Goal: Task Accomplishment & Management: Use online tool/utility

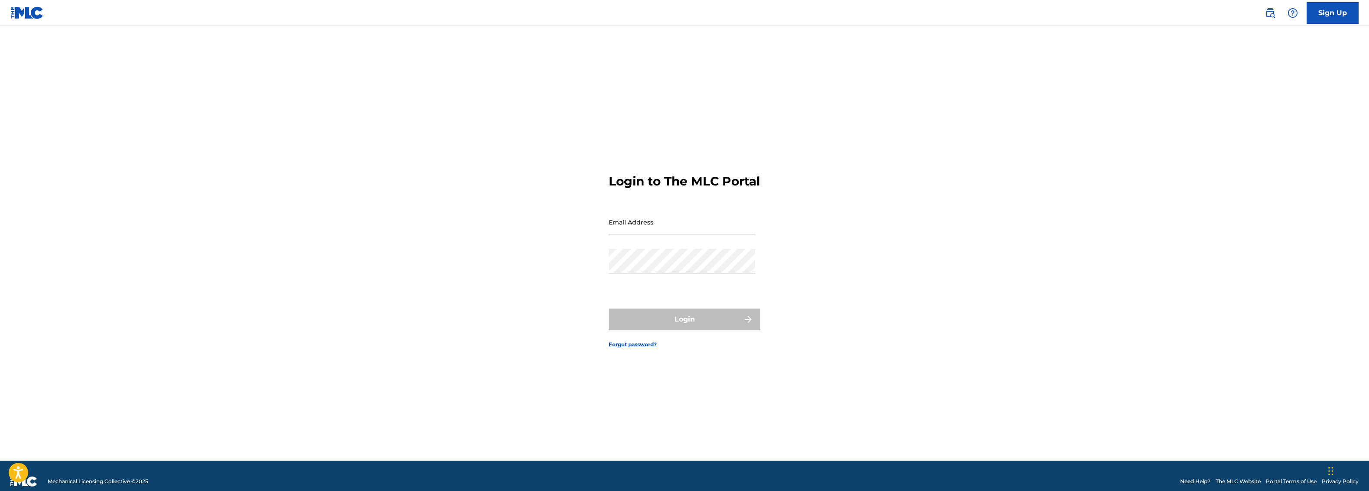
click at [658, 234] on input "Email Address" at bounding box center [682, 222] width 146 height 25
type input "[EMAIL_ADDRESS][DOMAIN_NAME]"
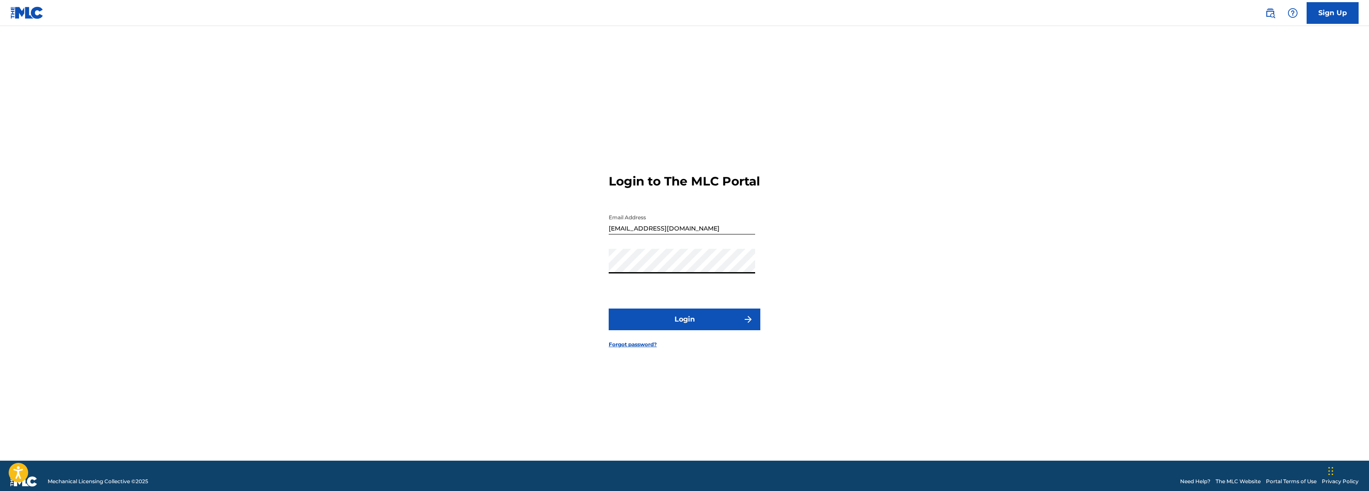
click at [701, 326] on button "Login" at bounding box center [685, 319] width 152 height 22
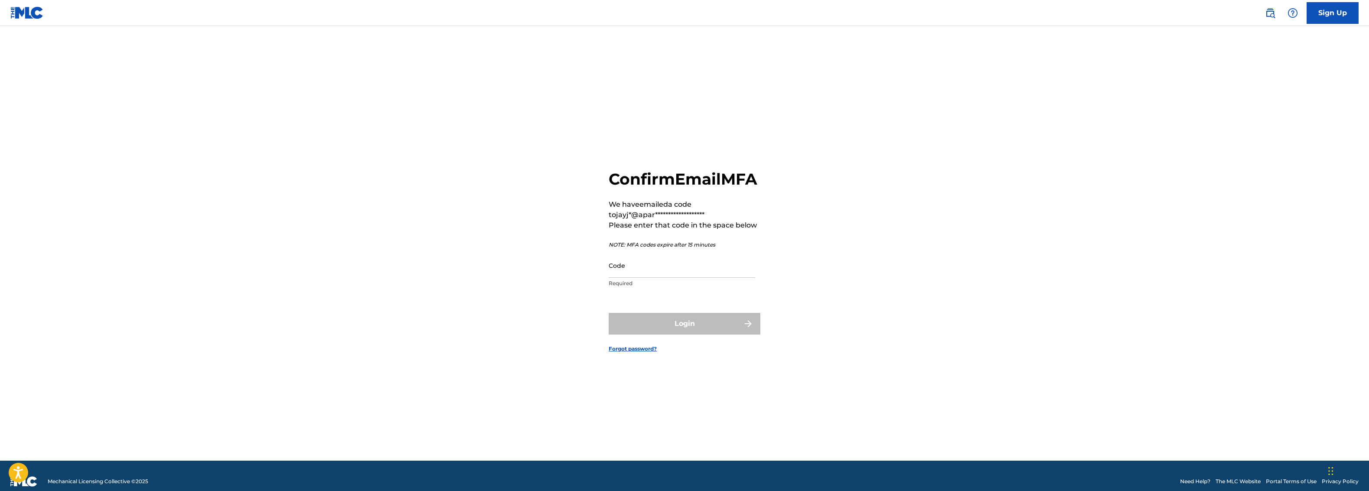
click at [686, 273] on input "Code" at bounding box center [682, 265] width 146 height 25
paste input "612936"
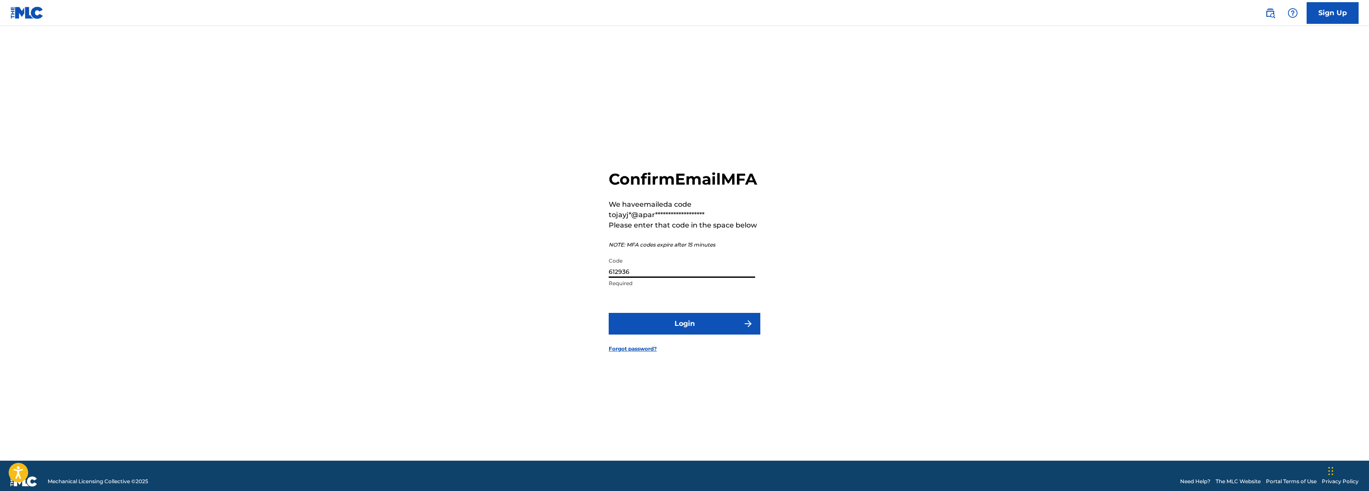
type input "612936"
click at [689, 333] on button "Login" at bounding box center [685, 324] width 152 height 22
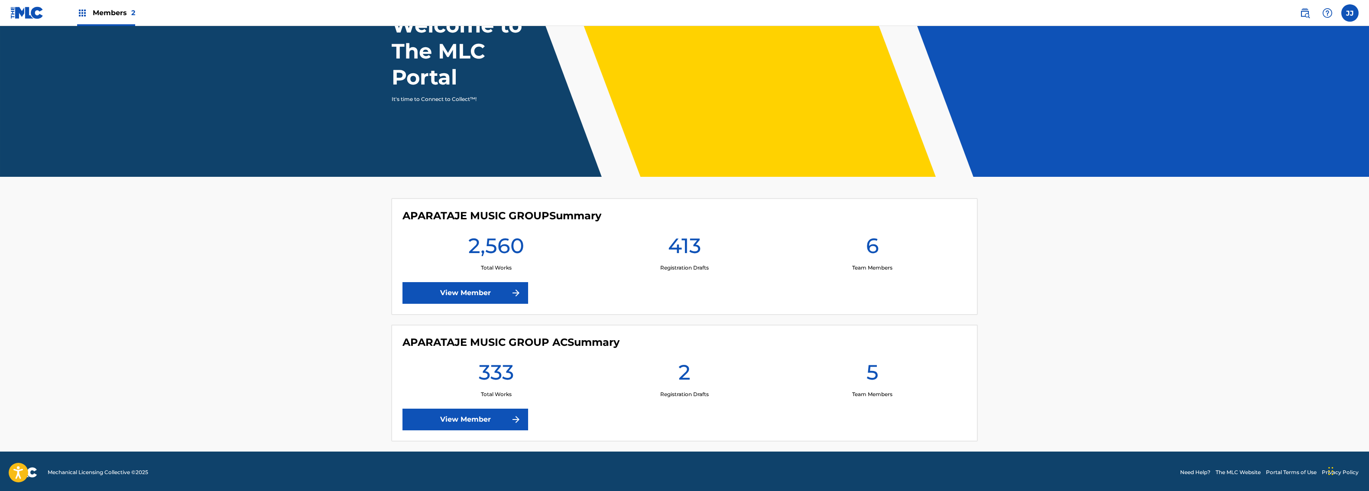
scroll to position [79, 0]
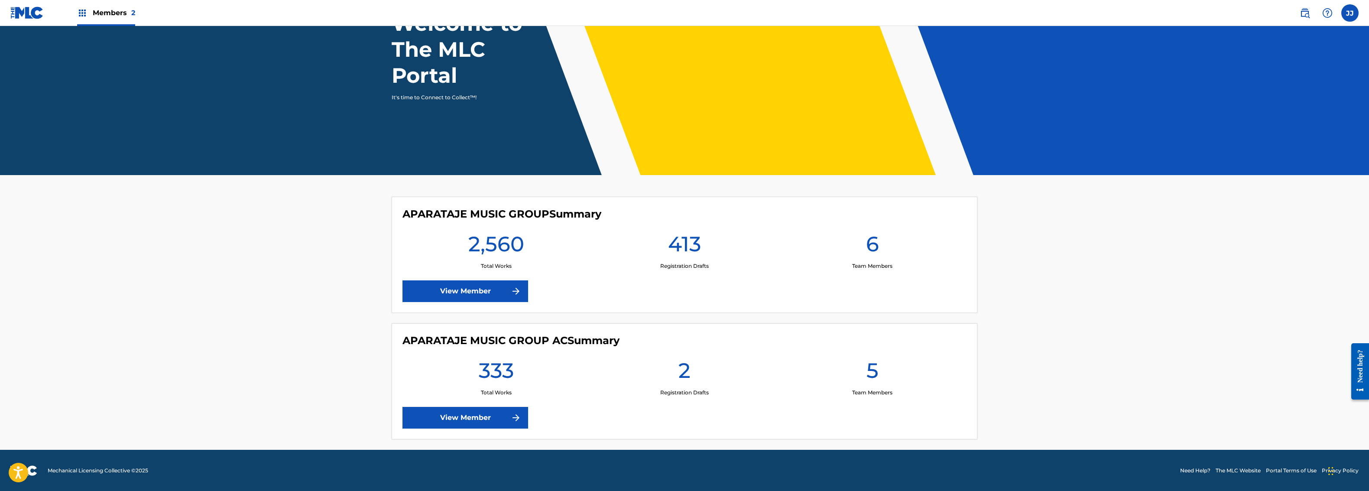
click at [446, 419] on link "View Member" at bounding box center [465, 418] width 126 height 22
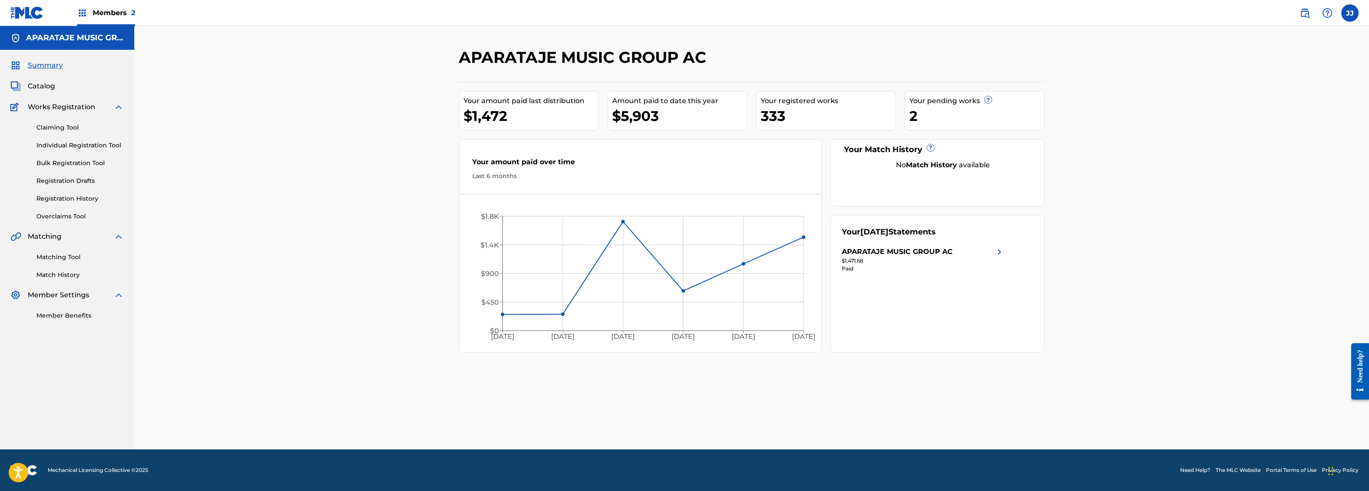
click at [78, 160] on link "Bulk Registration Tool" at bounding box center [79, 163] width 87 height 9
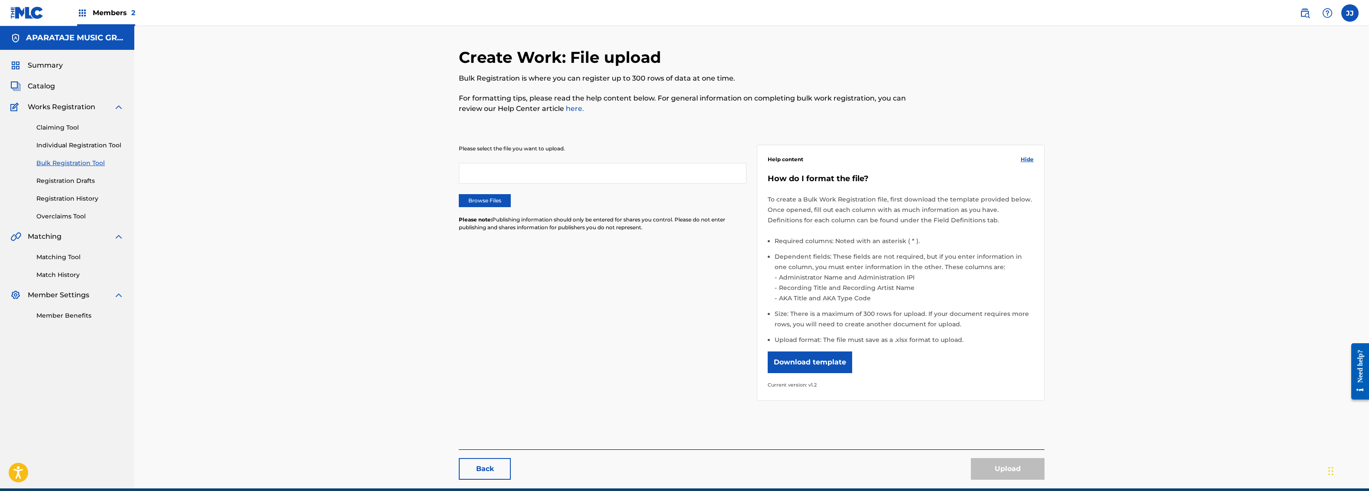
click at [486, 197] on label "Browse Files" at bounding box center [485, 200] width 52 height 13
click at [0, 0] on input "Browse Files" at bounding box center [0, 0] width 0 height 0
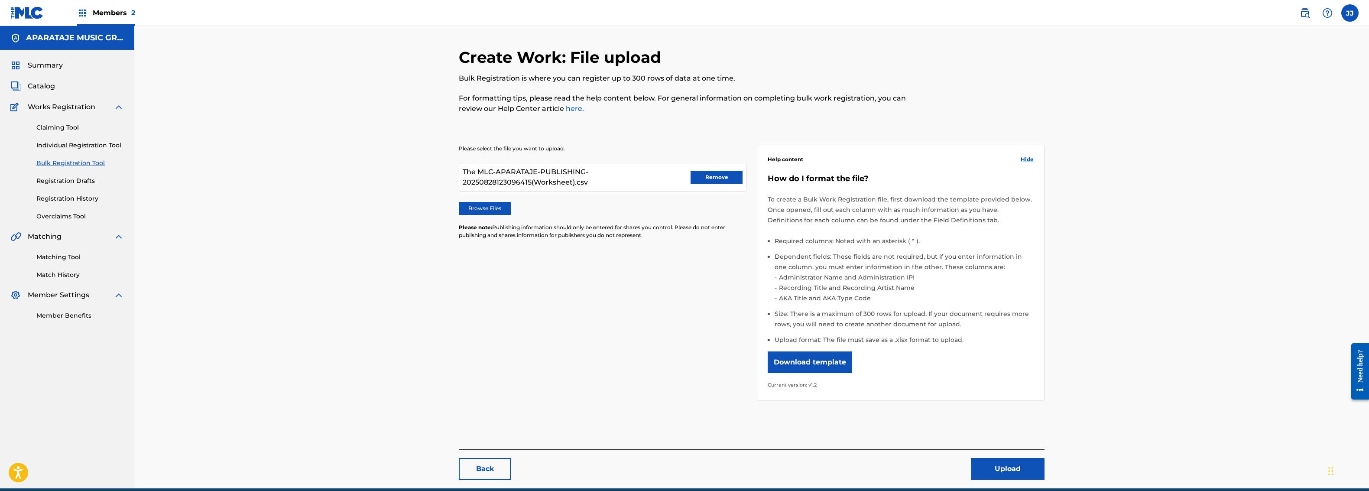
click at [1016, 464] on button "Upload" at bounding box center [1008, 469] width 74 height 22
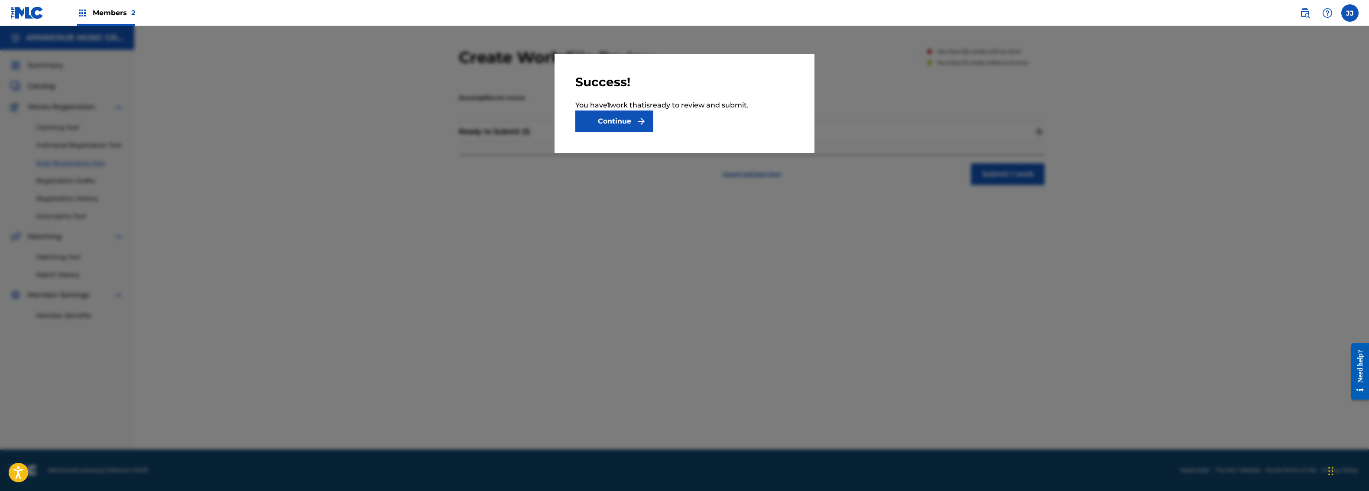
click at [609, 125] on button "Continue" at bounding box center [614, 121] width 78 height 22
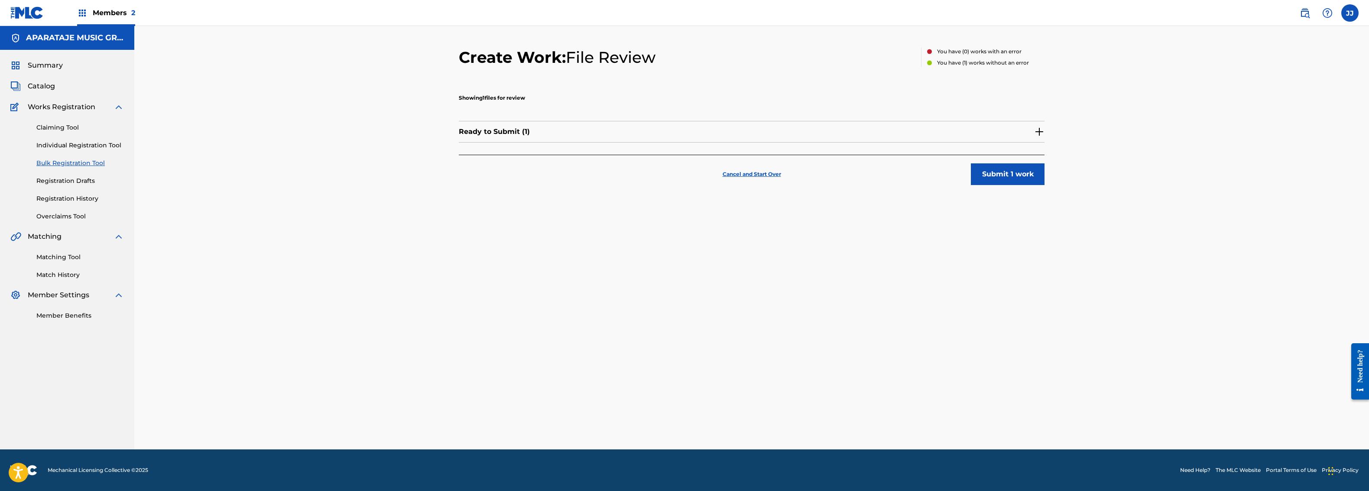
click at [572, 145] on div "Ready to Submit ( 1 )" at bounding box center [752, 136] width 586 height 38
click at [495, 124] on div "Ready to Submit ( 1 )" at bounding box center [752, 132] width 586 height 22
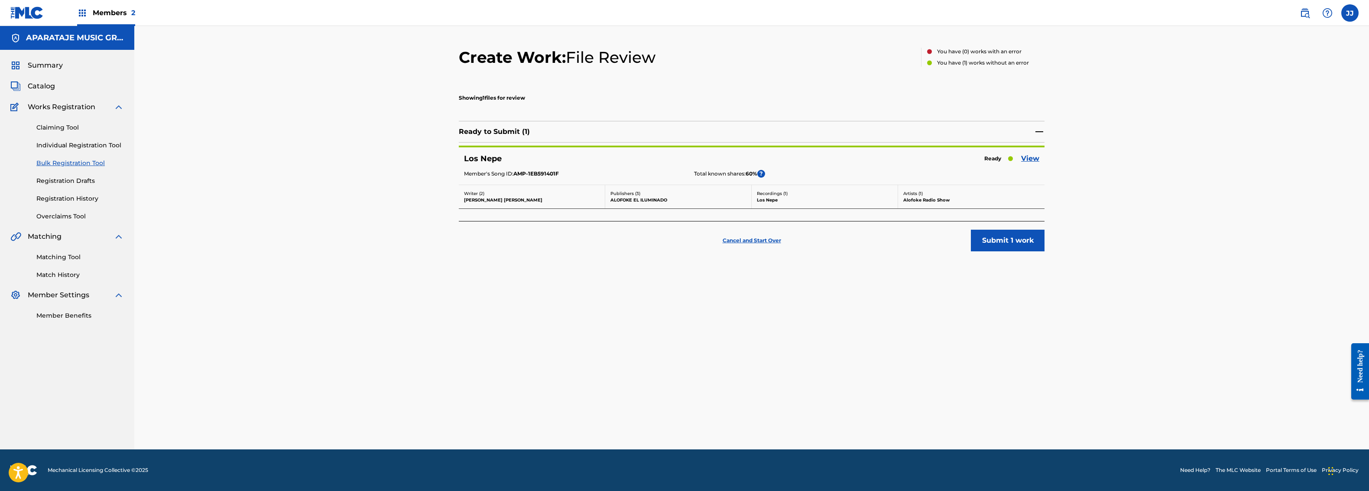
click at [1000, 240] on button "Submit 1 work" at bounding box center [1008, 241] width 74 height 22
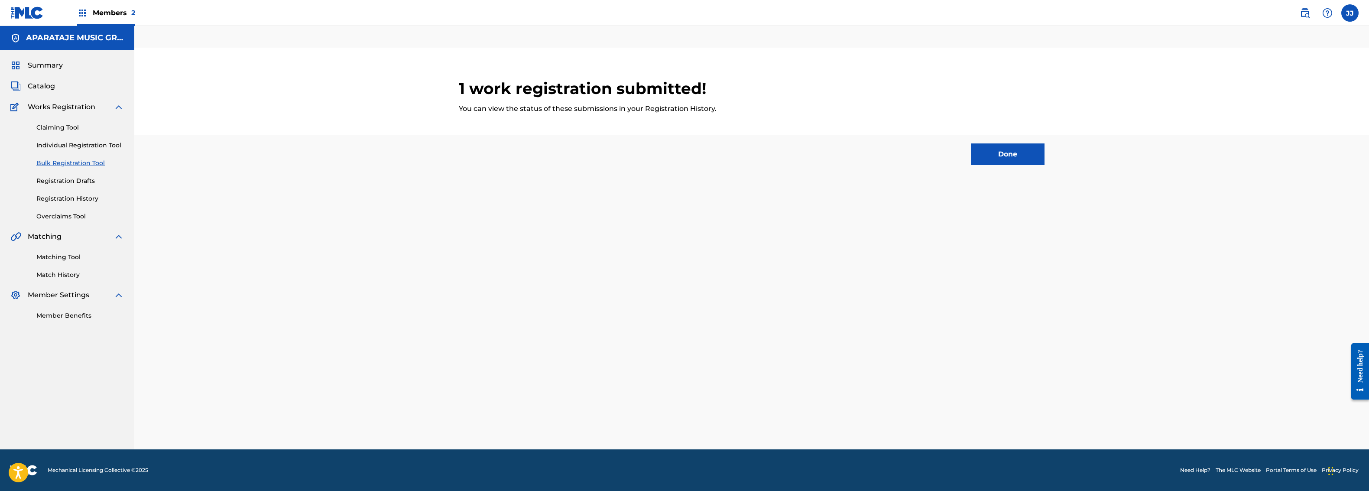
click at [1028, 157] on button "Done" at bounding box center [1008, 154] width 74 height 22
